Goal: Information Seeking & Learning: Learn about a topic

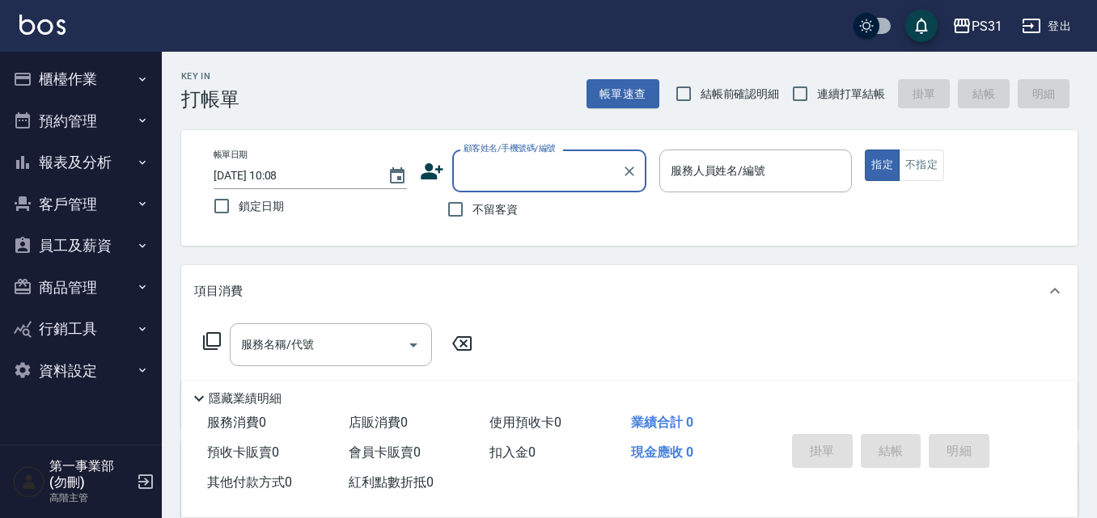
click at [126, 167] on button "報表及分析" at bounding box center [80, 163] width 149 height 42
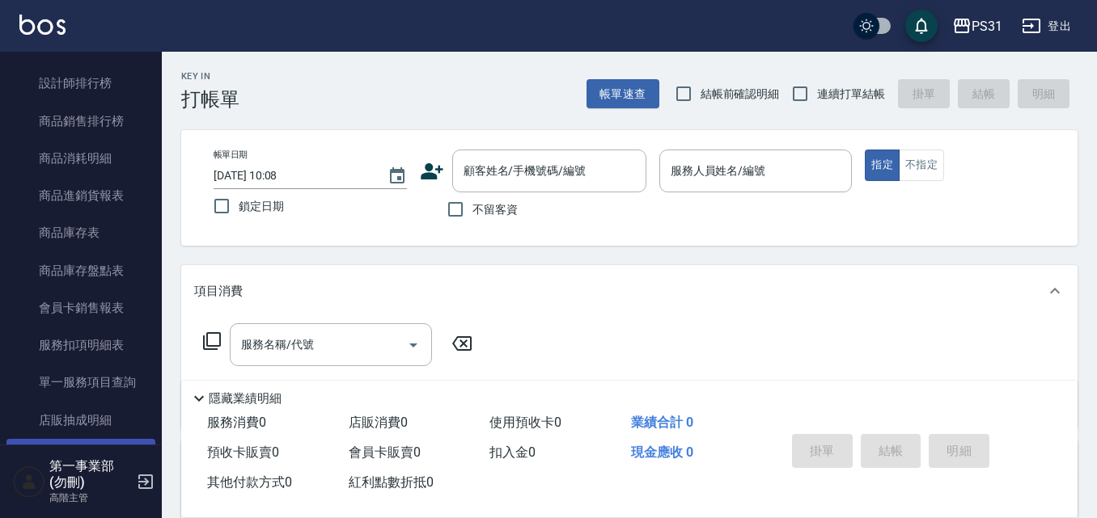
scroll to position [809, 0]
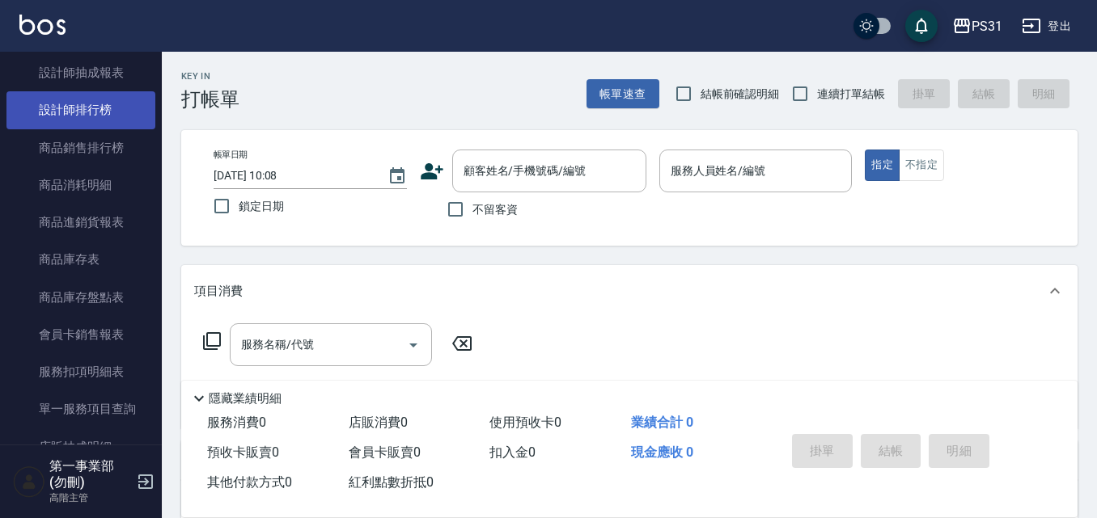
click at [112, 116] on link "設計師排行榜" at bounding box center [80, 109] width 149 height 37
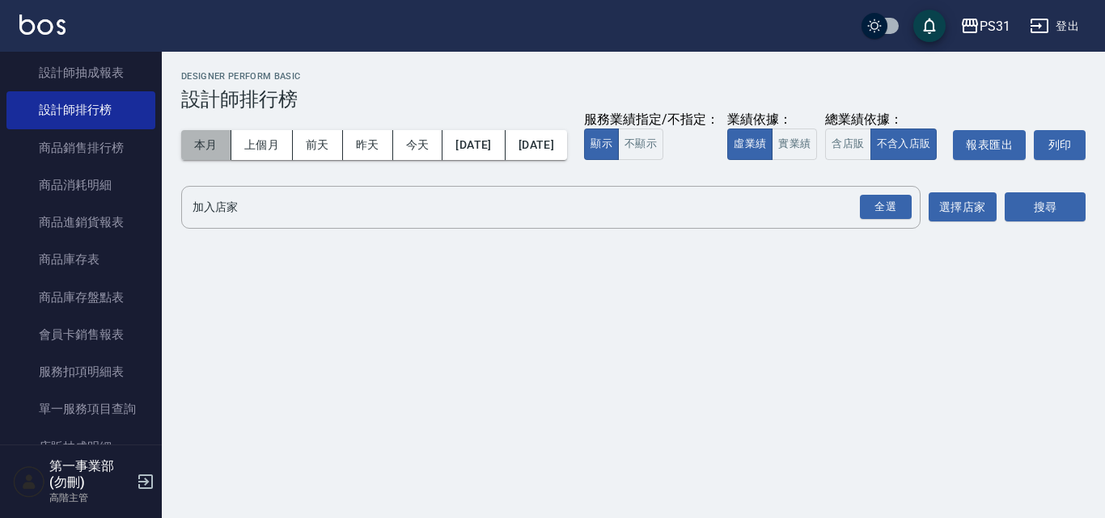
click at [224, 144] on button "本月" at bounding box center [206, 145] width 50 height 30
click at [795, 220] on div "全選" at bounding box center [886, 207] width 52 height 25
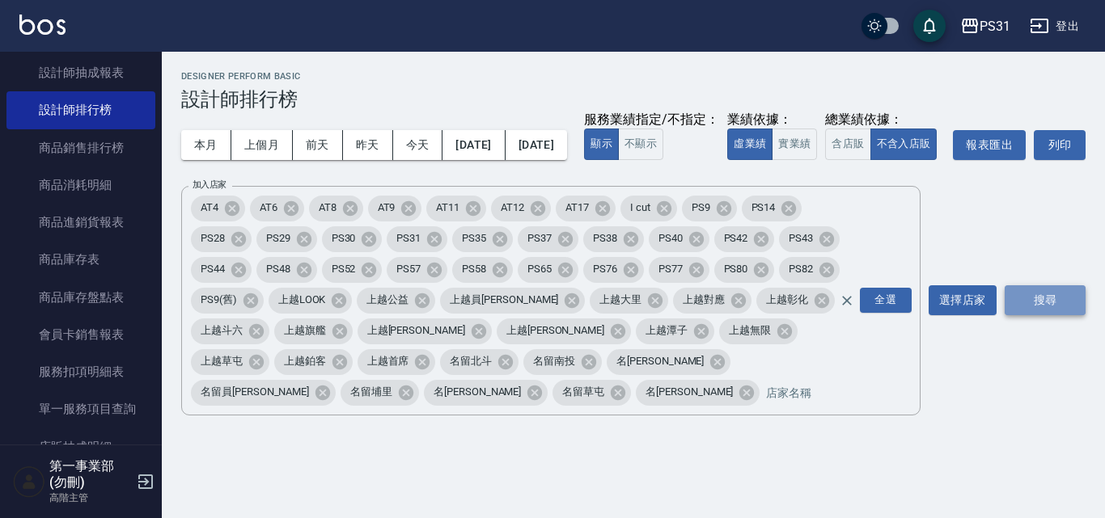
click at [795, 315] on button "搜尋" at bounding box center [1044, 300] width 81 height 30
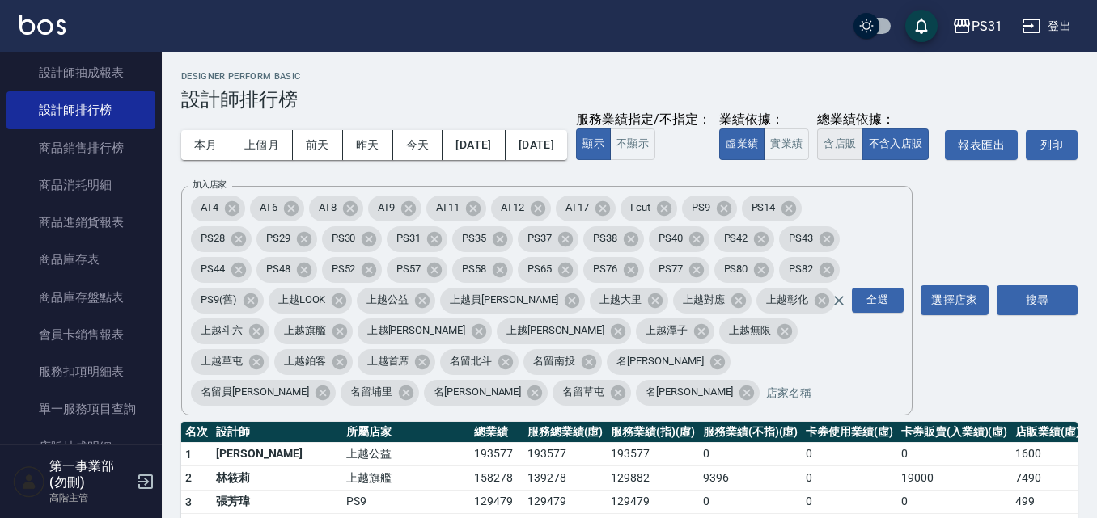
click at [795, 160] on button "含店販" at bounding box center [839, 145] width 45 height 32
click at [763, 160] on button "實業績" at bounding box center [785, 145] width 45 height 32
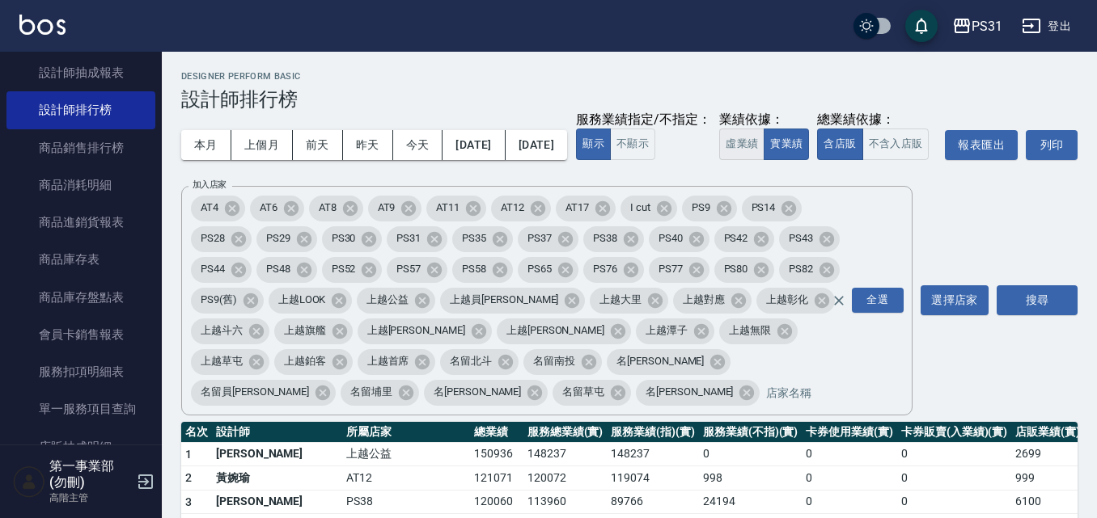
click at [719, 160] on button "虛業績" at bounding box center [741, 145] width 45 height 32
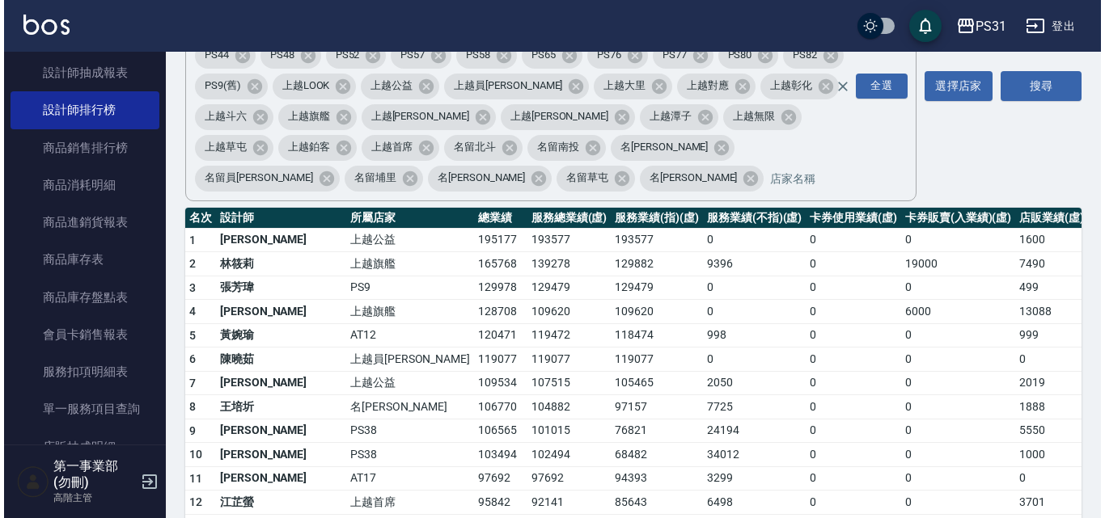
scroll to position [243, 0]
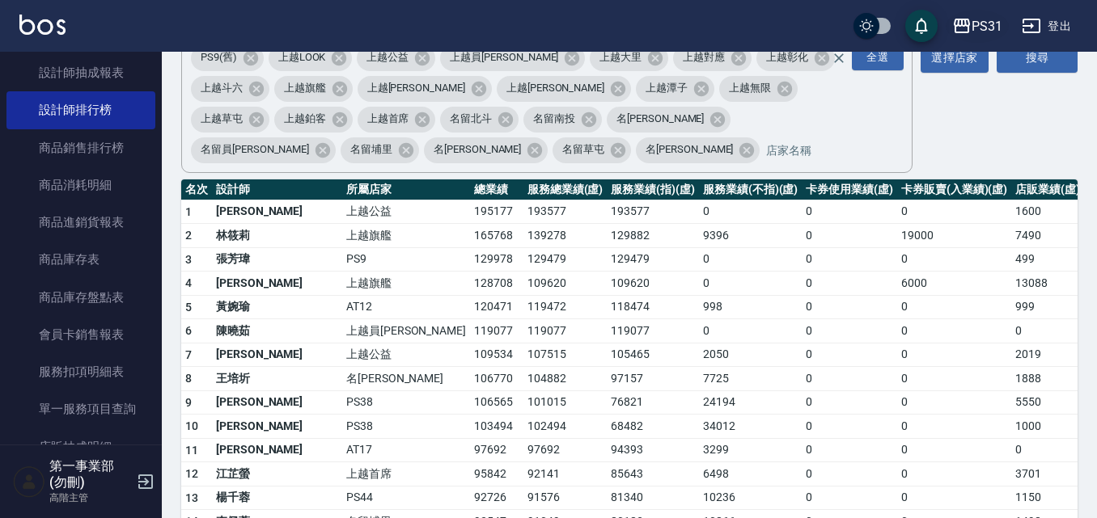
click at [795, 23] on div "PS31" at bounding box center [986, 26] width 31 height 20
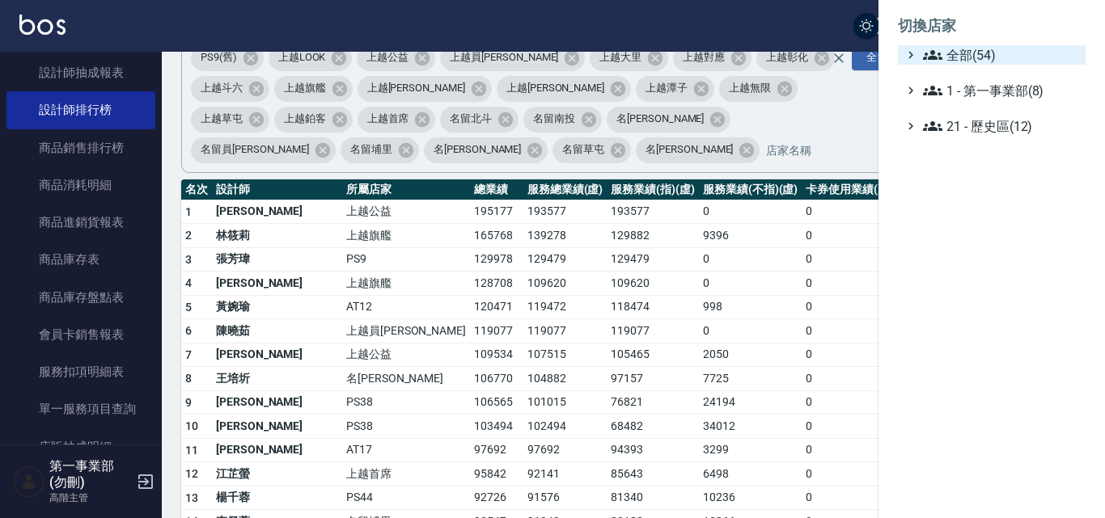
click at [795, 48] on span "全部(54)" at bounding box center [1001, 54] width 156 height 19
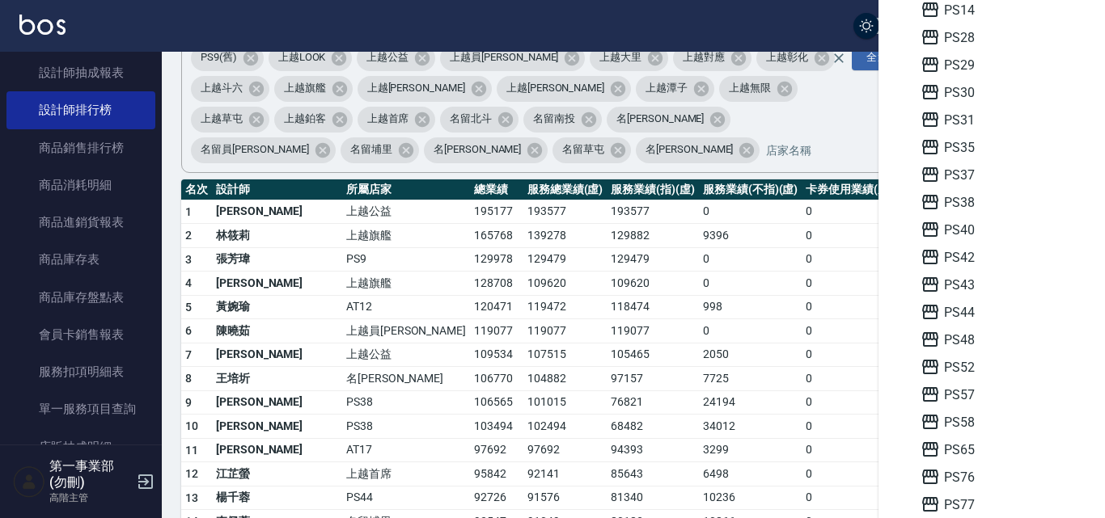
scroll to position [324, 0]
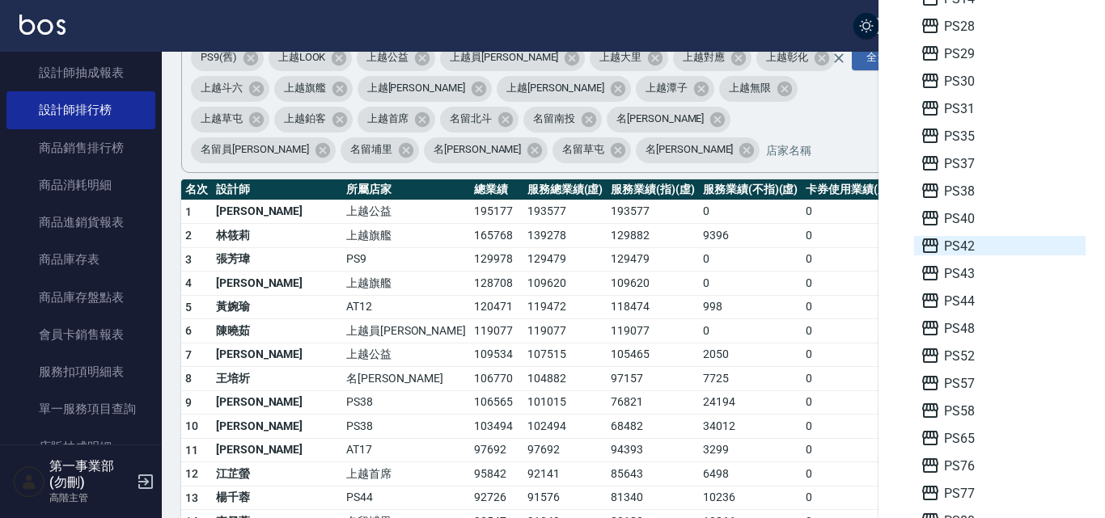
click at [795, 249] on span "PS42" at bounding box center [999, 245] width 159 height 19
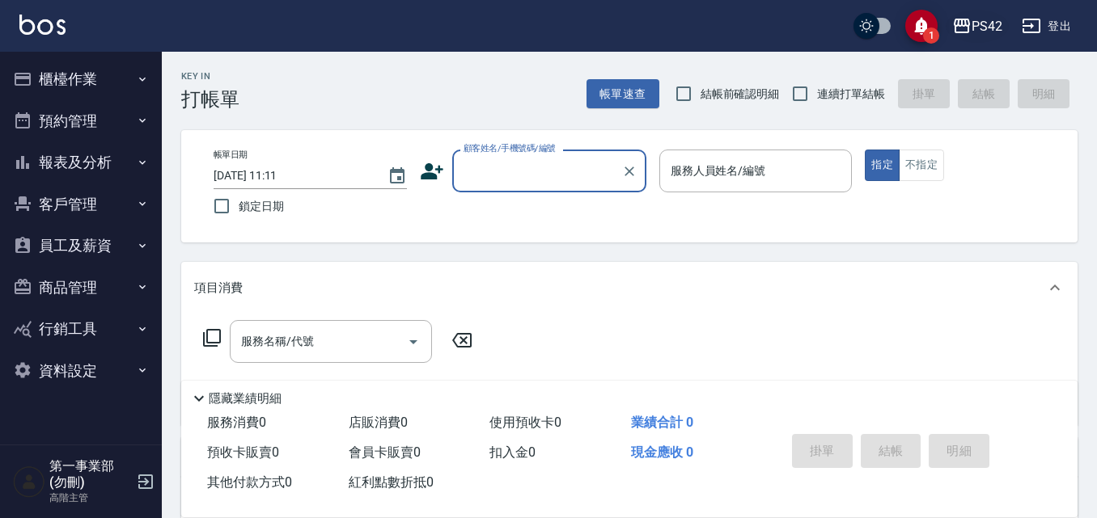
click at [987, 25] on div "PS42" at bounding box center [986, 26] width 31 height 20
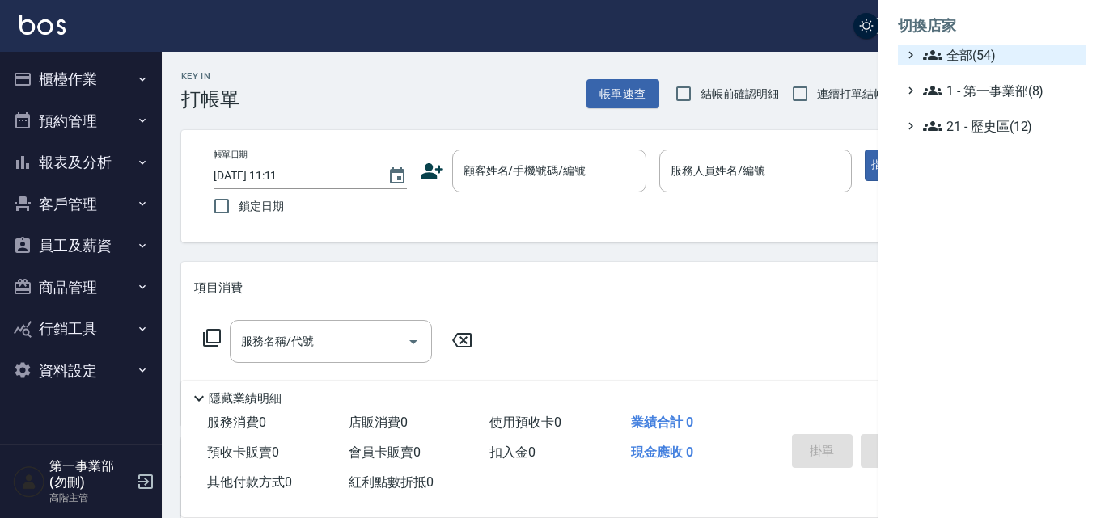
click at [985, 49] on span "全部(54)" at bounding box center [1001, 54] width 156 height 19
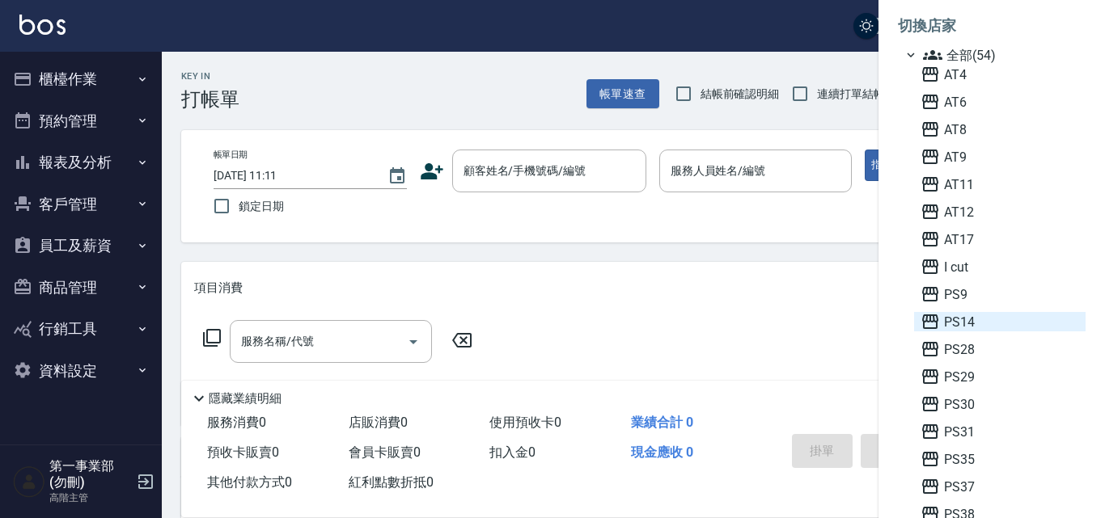
click at [968, 312] on span "PS14" at bounding box center [999, 321] width 159 height 19
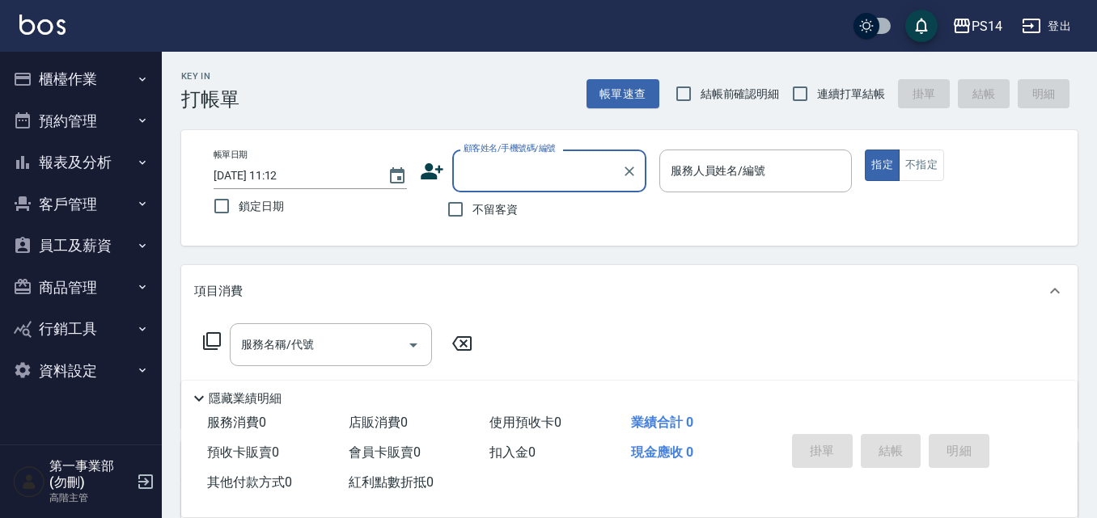
click at [106, 146] on button "報表及分析" at bounding box center [80, 163] width 149 height 42
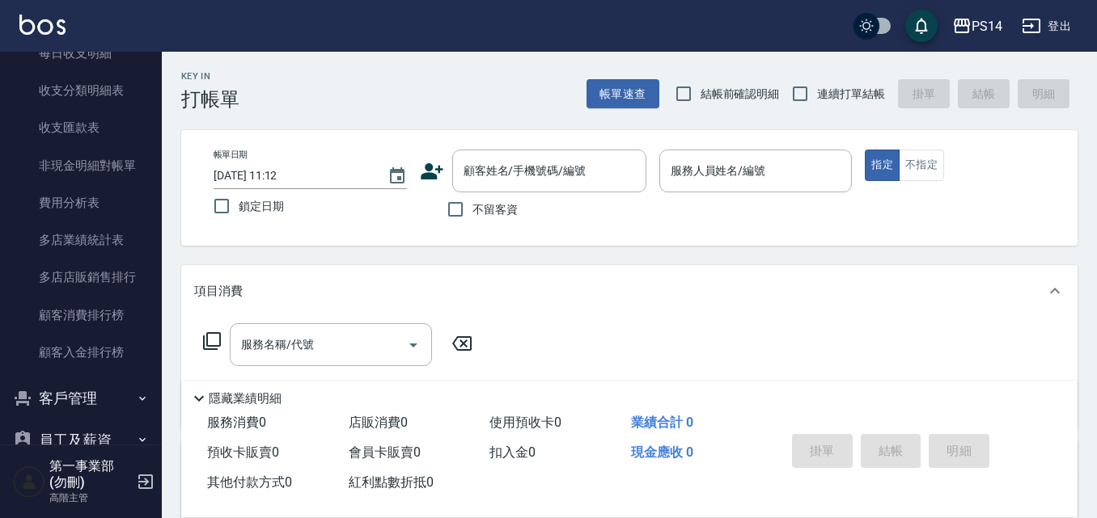
scroll to position [1389, 0]
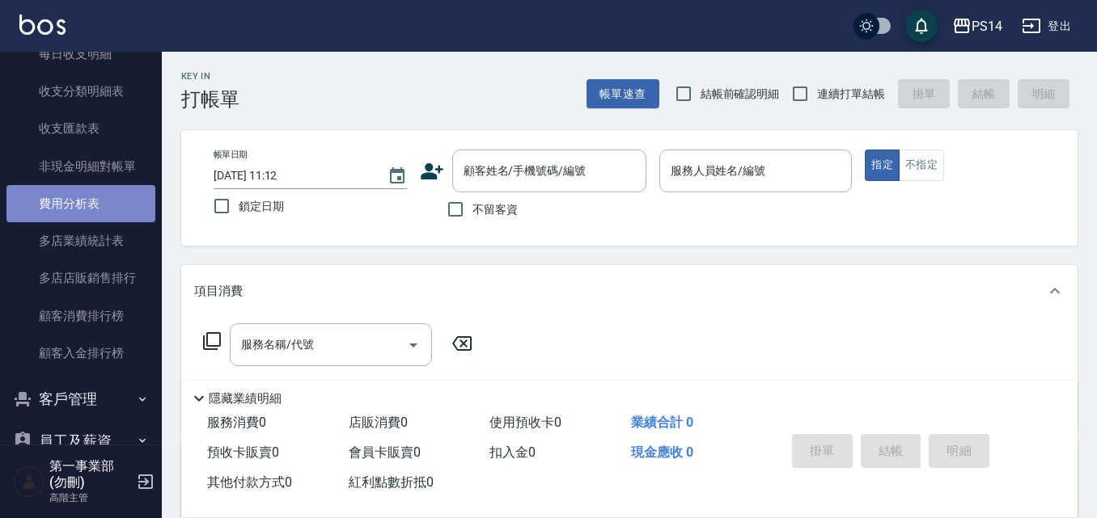
click at [96, 215] on link "費用分析表" at bounding box center [80, 203] width 149 height 37
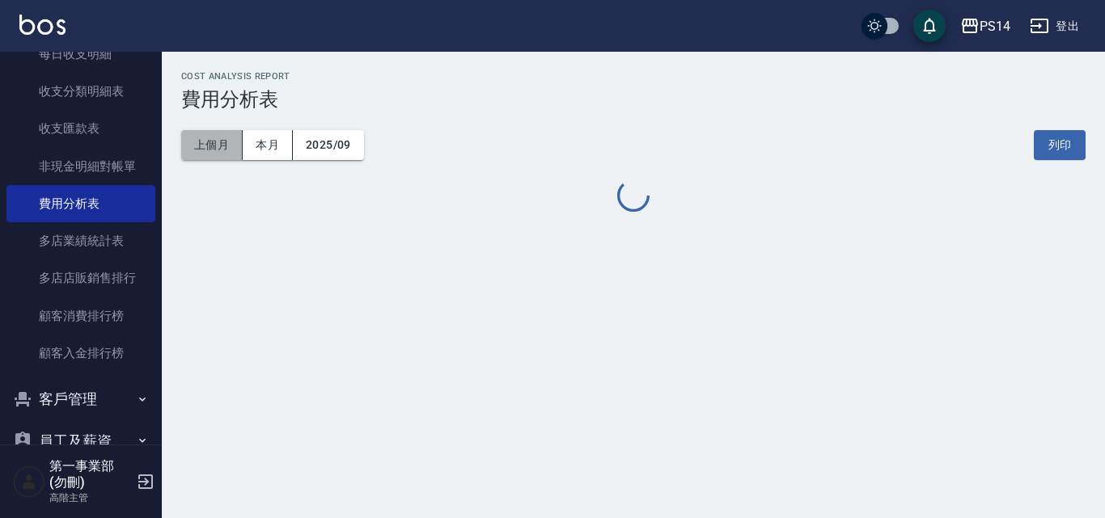
click at [214, 144] on button "上個月" at bounding box center [211, 145] width 61 height 30
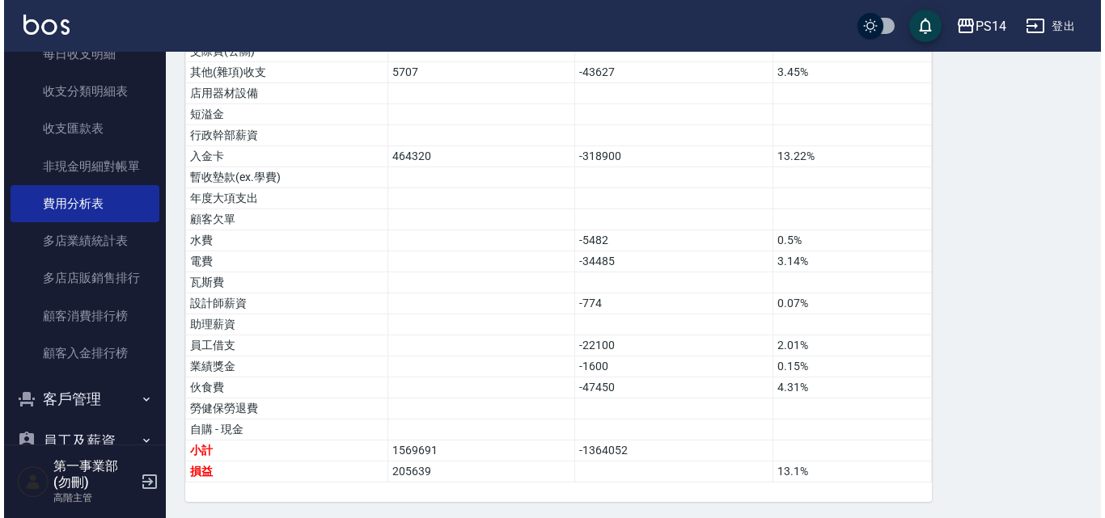
scroll to position [949, 0]
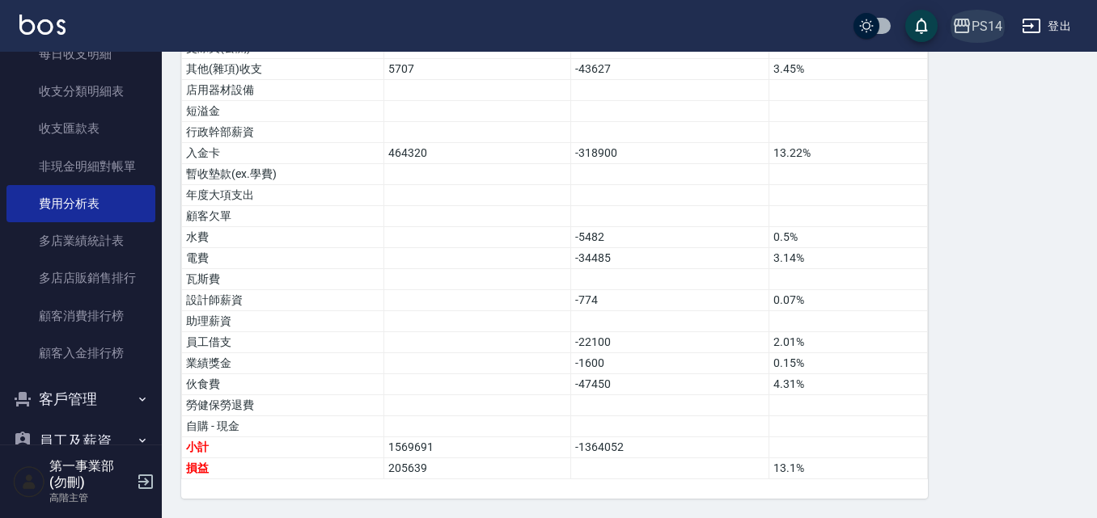
click at [989, 16] on div "PS14" at bounding box center [986, 26] width 31 height 20
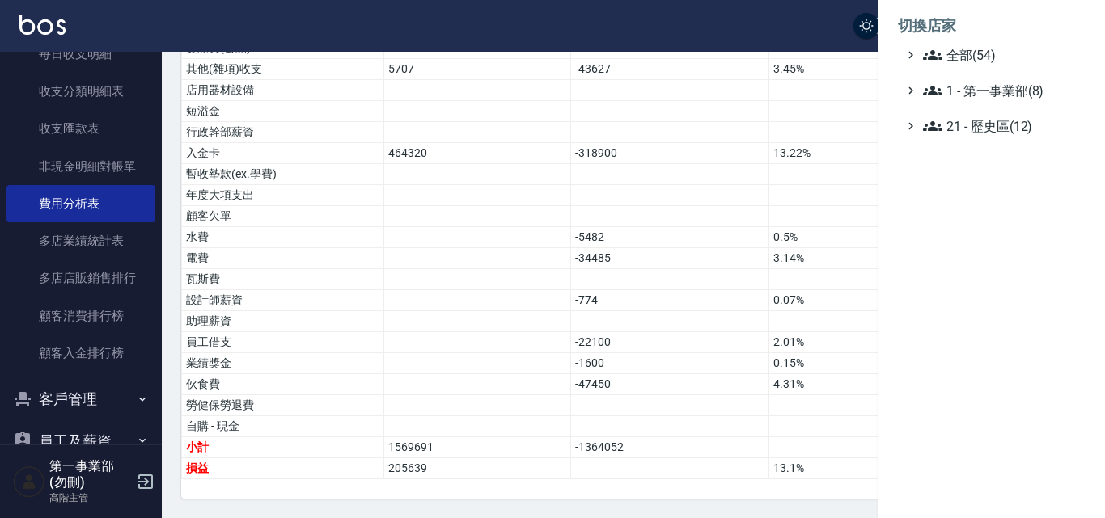
click at [983, 66] on ul "全部(54) 1 - 第一事業部(8) 21 - 歷史區(12)" at bounding box center [992, 90] width 188 height 91
click at [980, 62] on span "全部(54)" at bounding box center [1001, 54] width 156 height 19
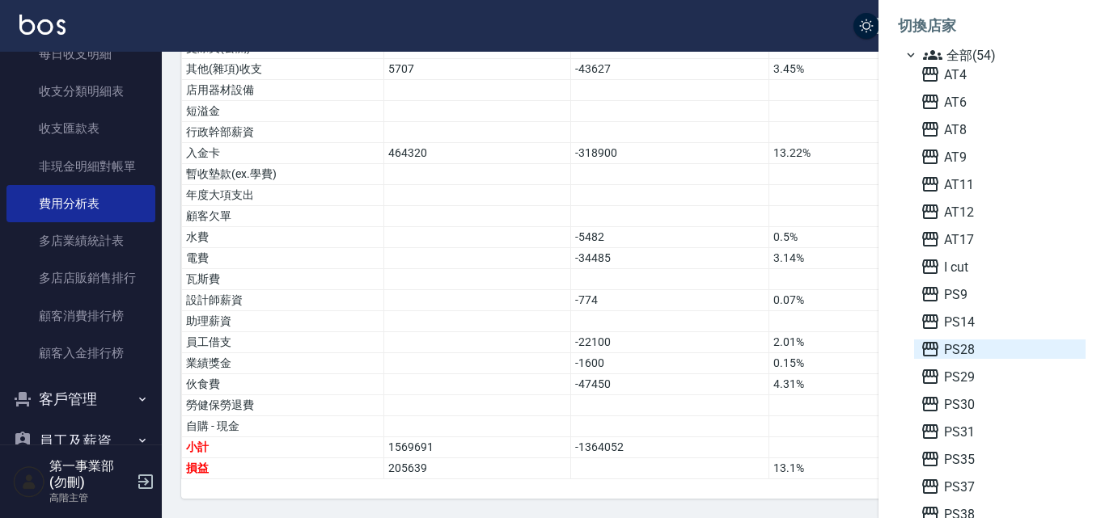
click at [974, 355] on span "PS28" at bounding box center [999, 349] width 159 height 19
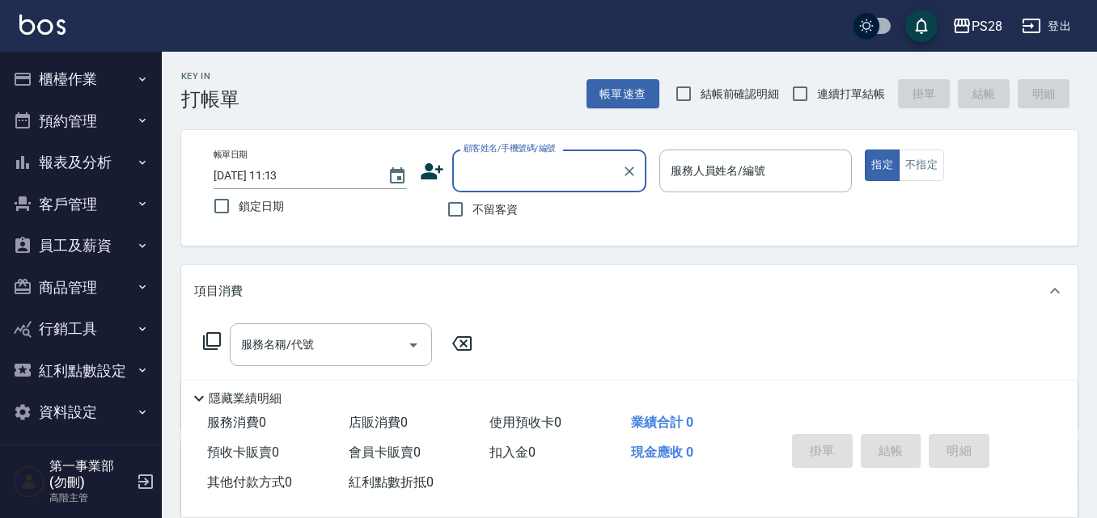
click at [108, 159] on button "報表及分析" at bounding box center [80, 163] width 149 height 42
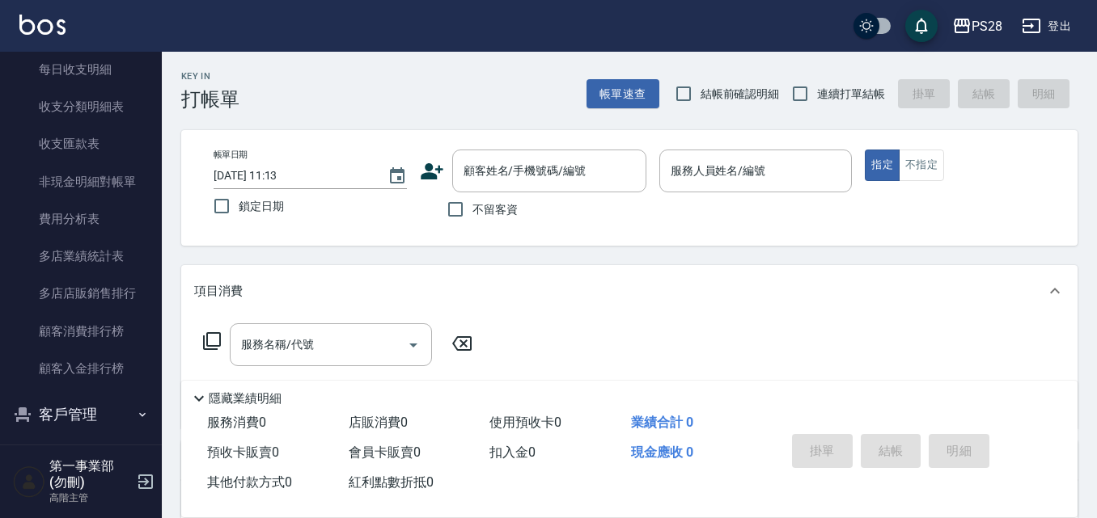
scroll to position [1375, 0]
click at [108, 226] on link "費用分析表" at bounding box center [80, 217] width 149 height 37
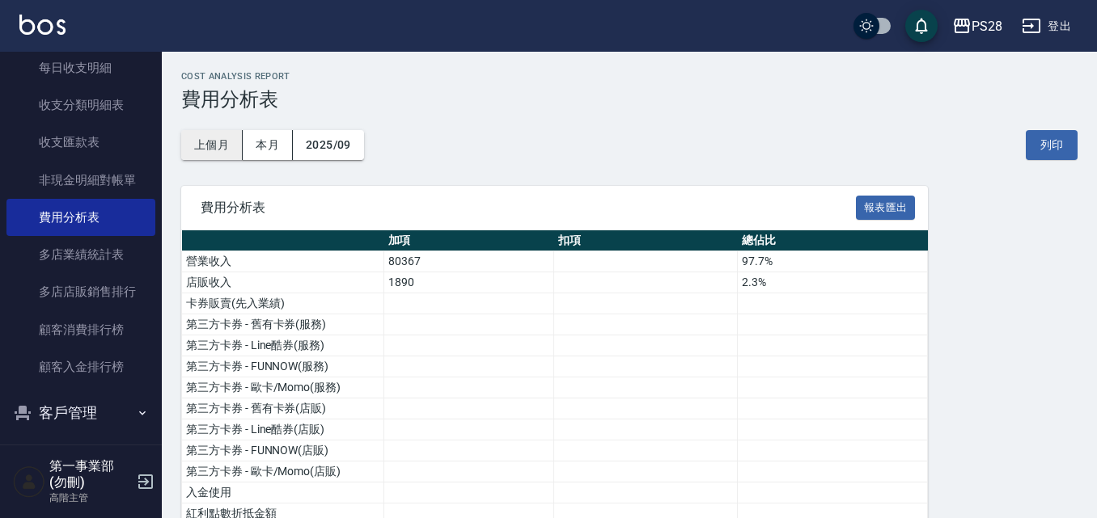
click at [234, 155] on button "上個月" at bounding box center [211, 145] width 61 height 30
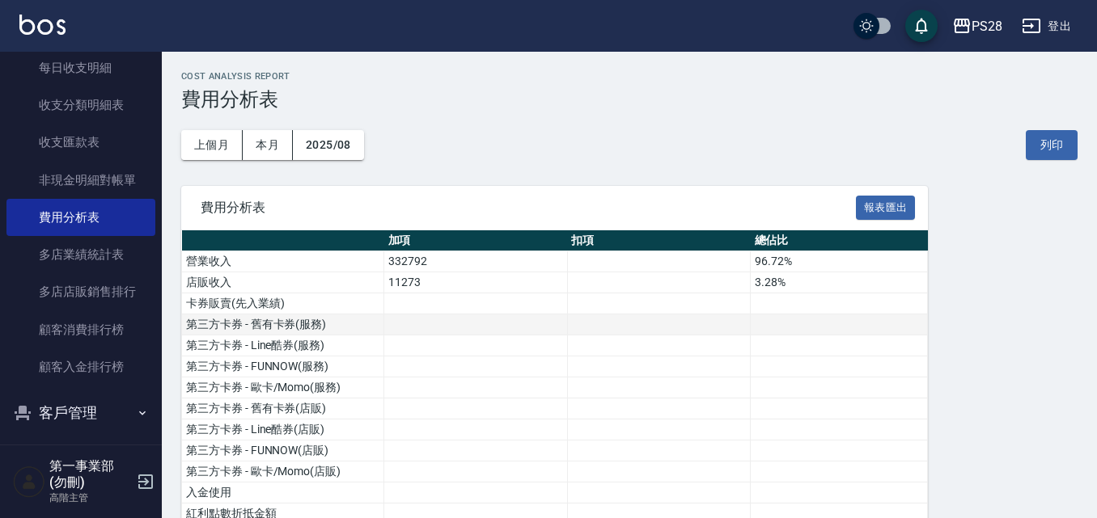
click at [861, 332] on td at bounding box center [839, 325] width 177 height 21
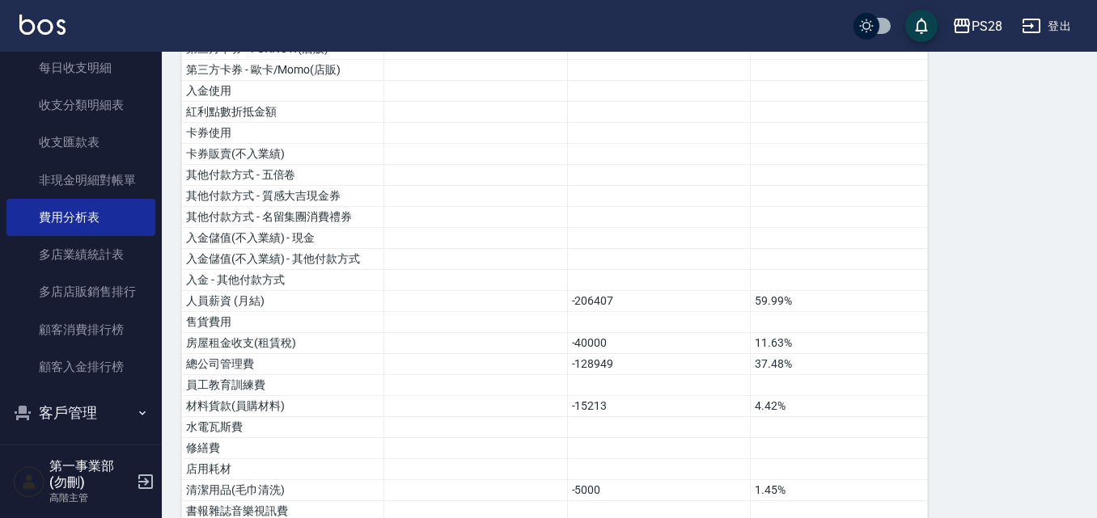
scroll to position [404, 0]
